Goal: Find specific page/section: Find specific page/section

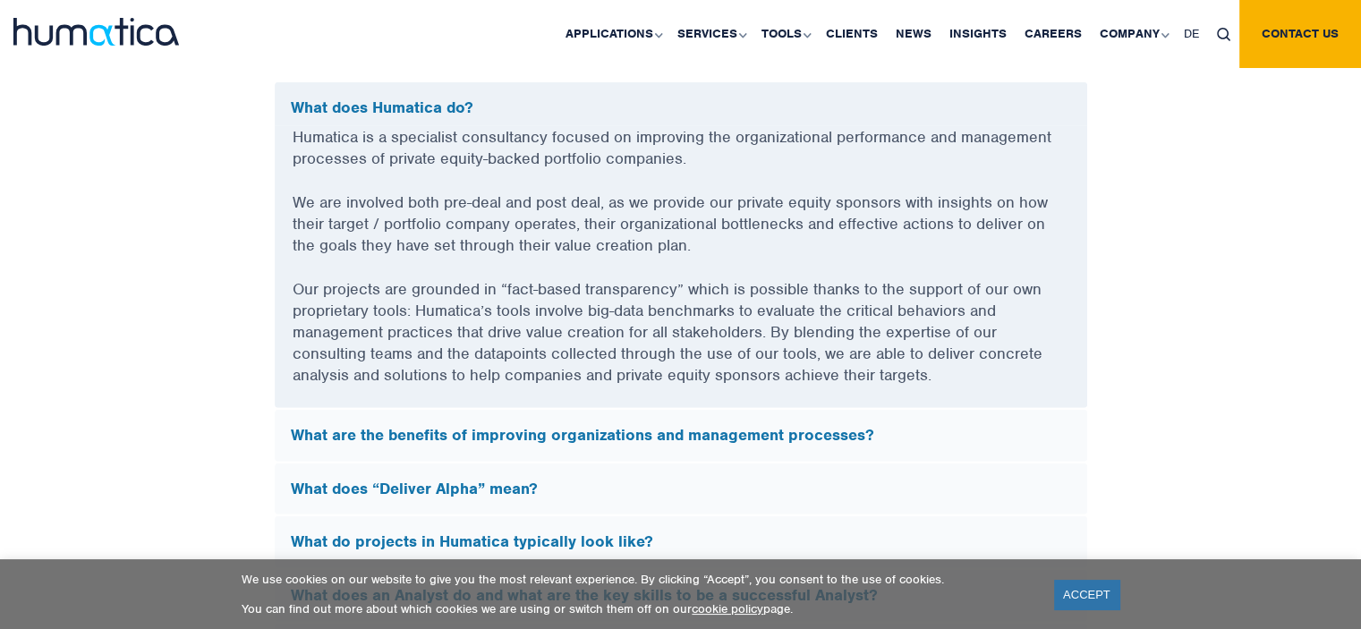
scroll to position [4927, 0]
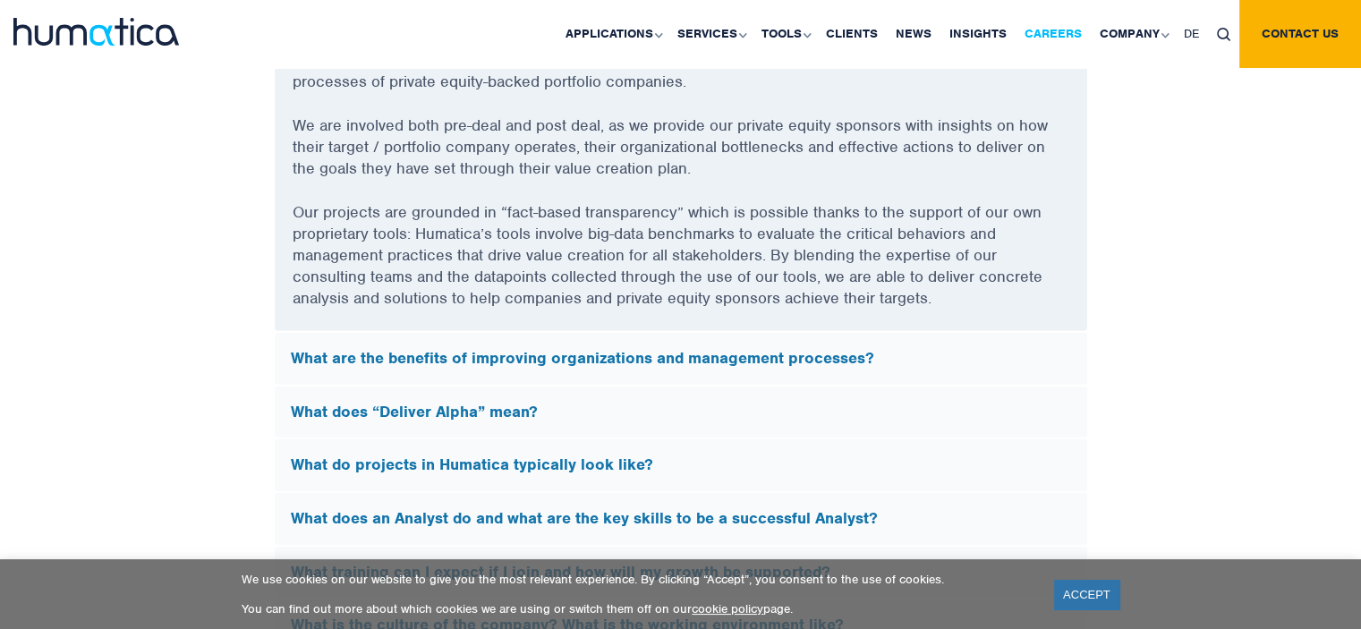
click at [1042, 25] on link "Careers" at bounding box center [1052, 34] width 75 height 68
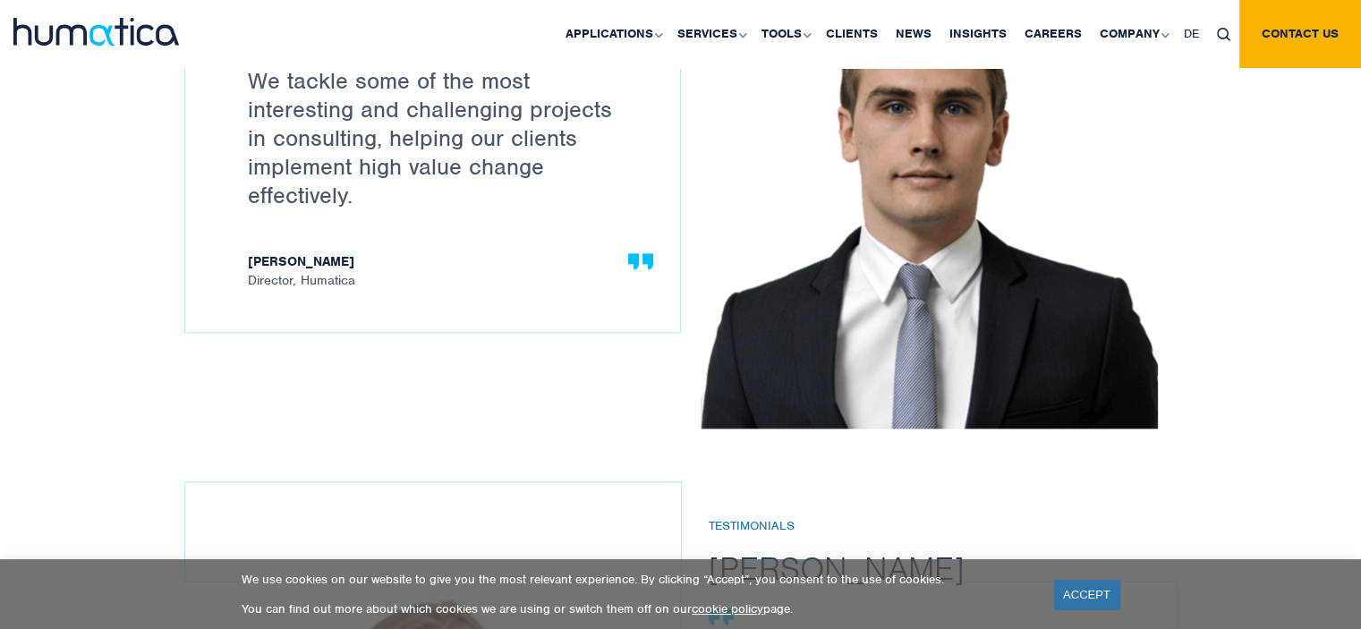
scroll to position [1503, 0]
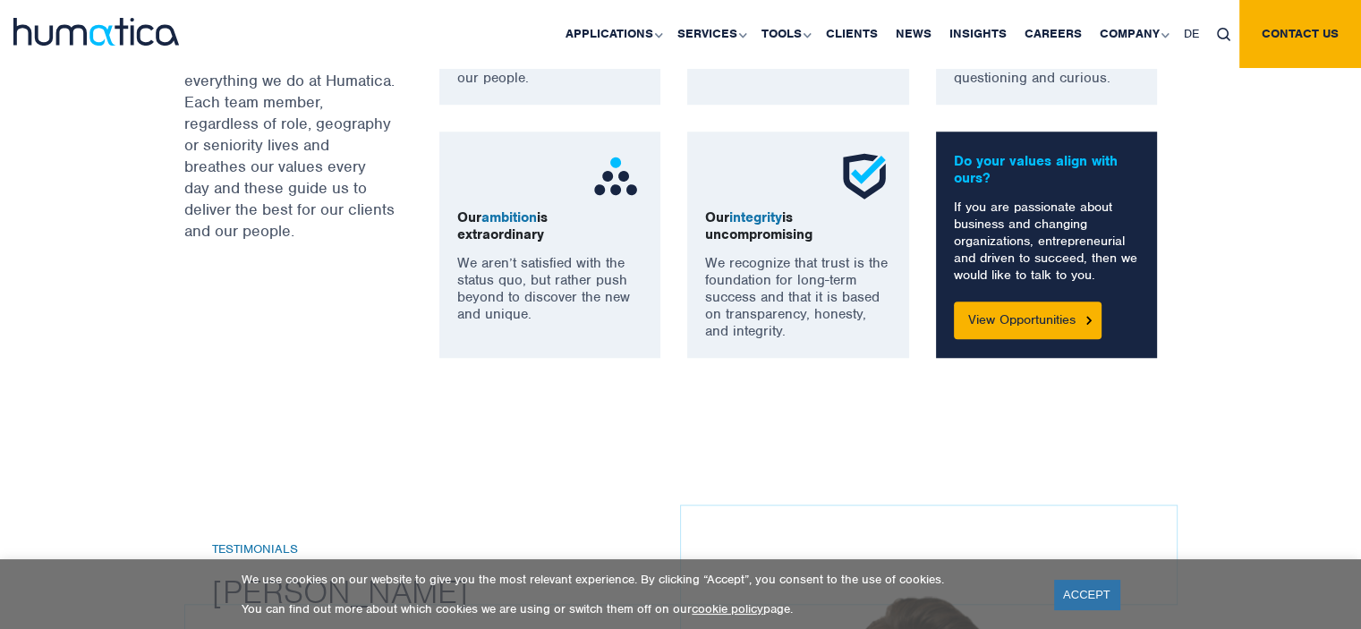
click at [1035, 350] on div "Do your values align with ours? If you are passionate about business and changi…" at bounding box center [1047, 244] width 222 height 226
click at [1016, 331] on link "View Opportunities" at bounding box center [1028, 320] width 148 height 38
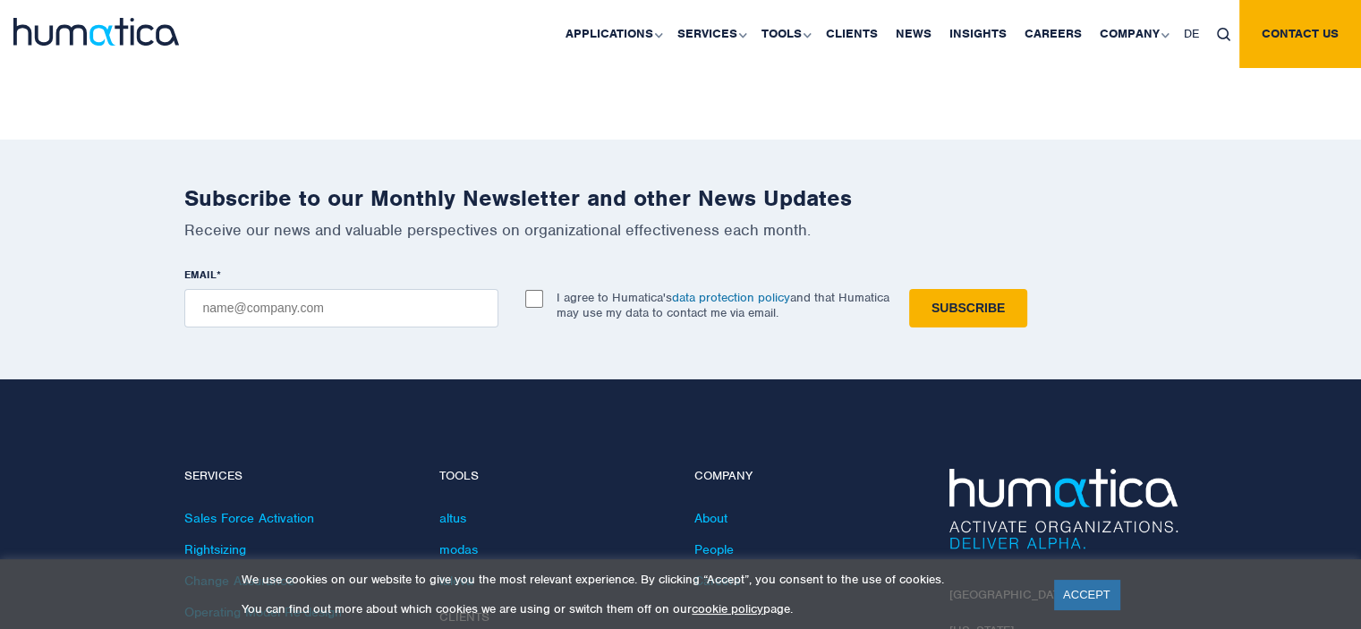
scroll to position [6229, 0]
